Goal: Task Accomplishment & Management: Manage account settings

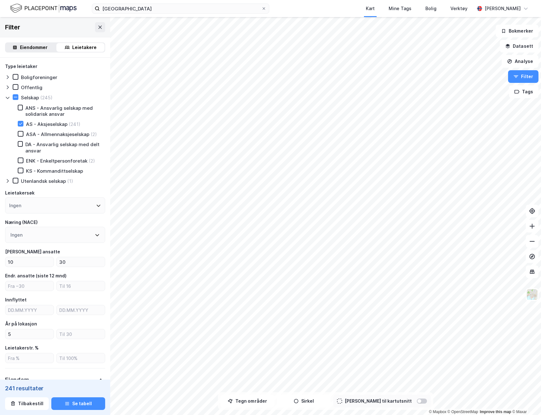
scroll to position [350, 0]
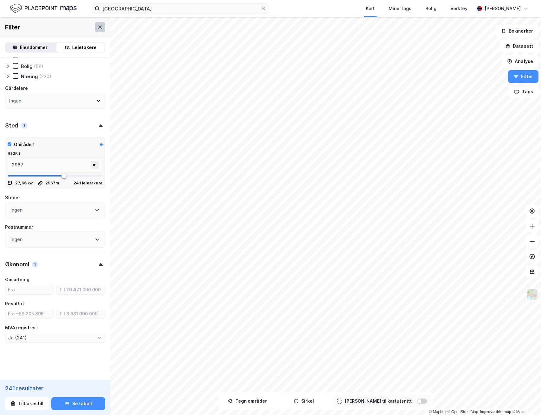
click at [101, 30] on button at bounding box center [100, 27] width 10 height 10
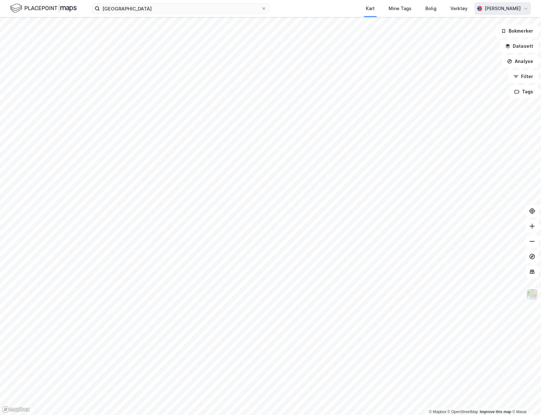
click at [495, 5] on div "[PERSON_NAME]" at bounding box center [502, 9] width 36 height 8
click at [486, 42] on div "Åpne Supervisor portalen" at bounding box center [490, 39] width 56 height 8
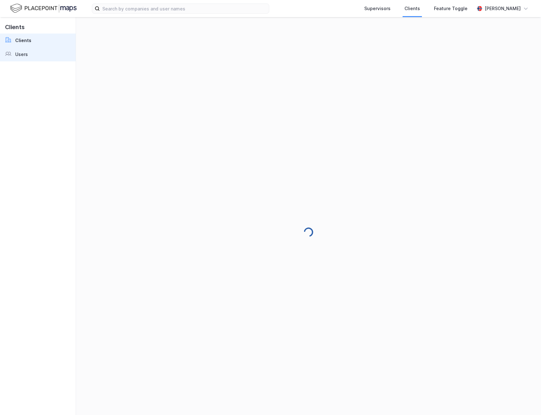
click at [33, 55] on link "Users" at bounding box center [38, 54] width 76 height 14
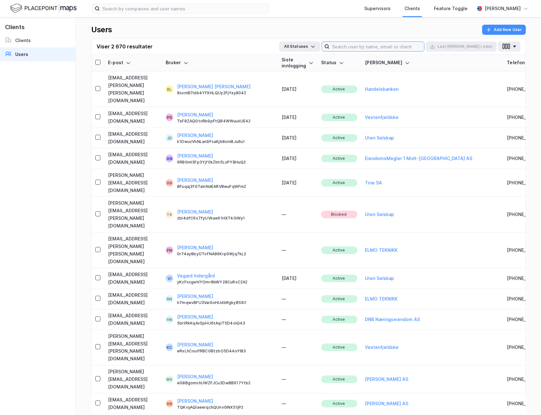
click at [393, 43] on input at bounding box center [376, 46] width 95 height 9
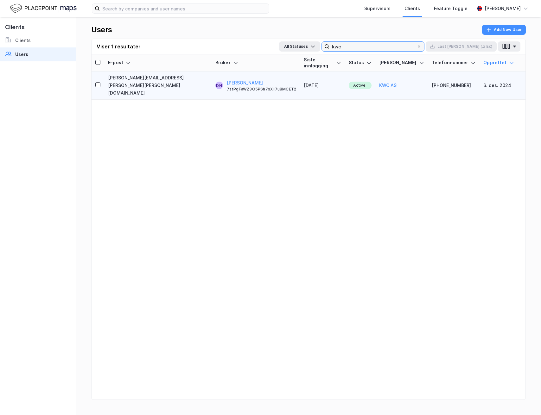
type input "kwc"
click at [147, 73] on td "[PERSON_NAME][EMAIL_ADDRESS][PERSON_NAME][PERSON_NAME][DOMAIN_NAME]" at bounding box center [157, 86] width 107 height 28
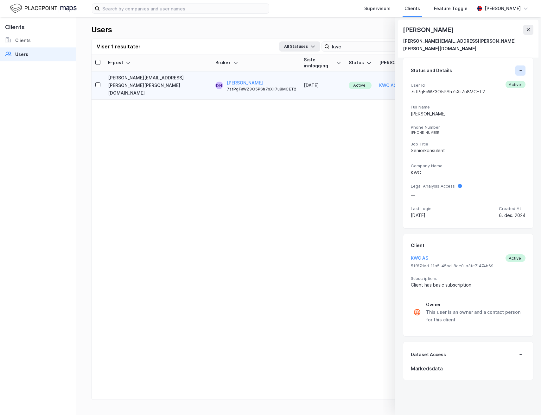
click at [519, 68] on icon at bounding box center [520, 70] width 5 height 5
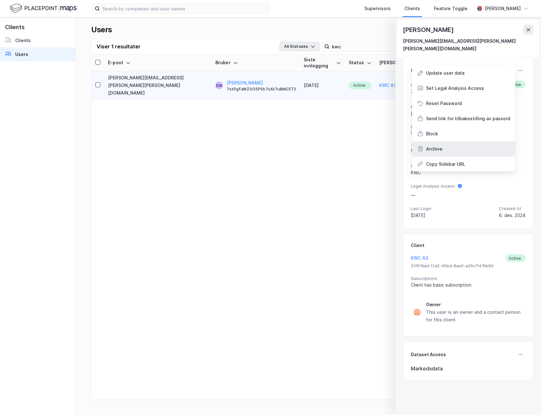
click at [459, 142] on div "Archive" at bounding box center [463, 149] width 103 height 15
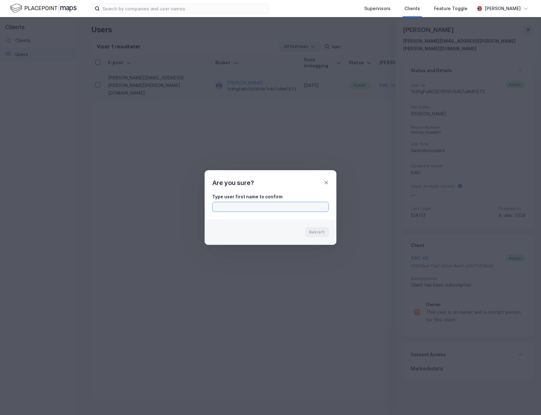
click at [271, 208] on input "text" at bounding box center [270, 206] width 116 height 9
click at [287, 205] on input "Trond" at bounding box center [270, 206] width 116 height 9
click at [309, 207] on input "[PERSON_NAME]" at bounding box center [270, 206] width 116 height 9
click at [293, 211] on label "[PERSON_NAME]" at bounding box center [270, 207] width 116 height 10
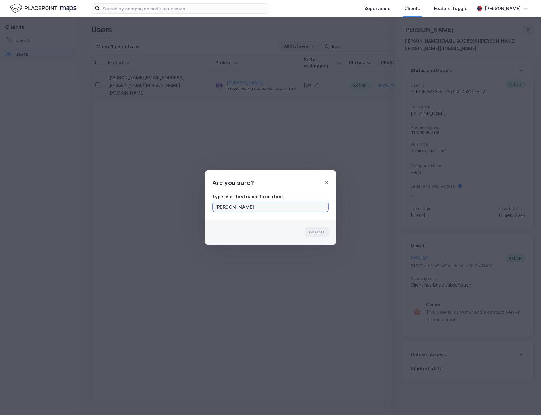
click at [293, 211] on input "[PERSON_NAME]" at bounding box center [270, 206] width 116 height 9
type input "[PERSON_NAME]"
click at [321, 229] on button "Bekreft" at bounding box center [317, 232] width 24 height 10
